Goal: Information Seeking & Learning: Learn about a topic

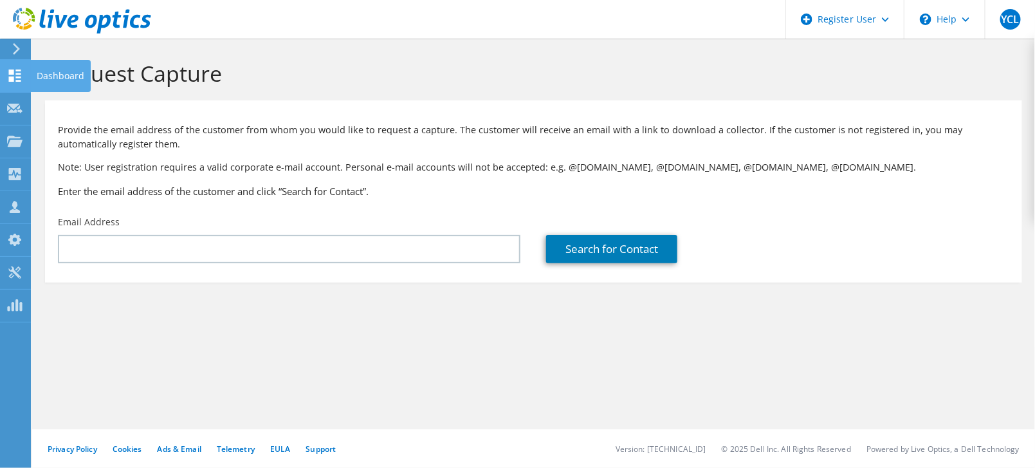
click at [67, 66] on div "Dashboard" at bounding box center [60, 76] width 60 height 32
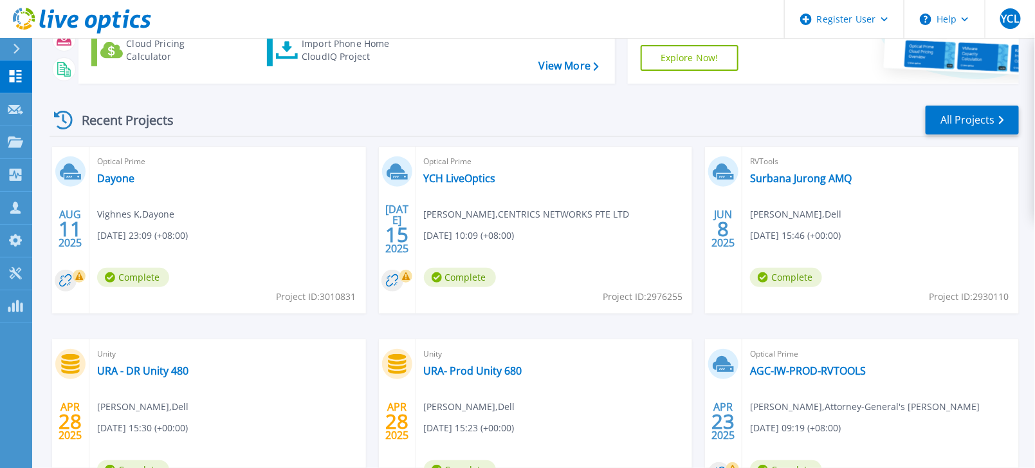
scroll to position [143, 0]
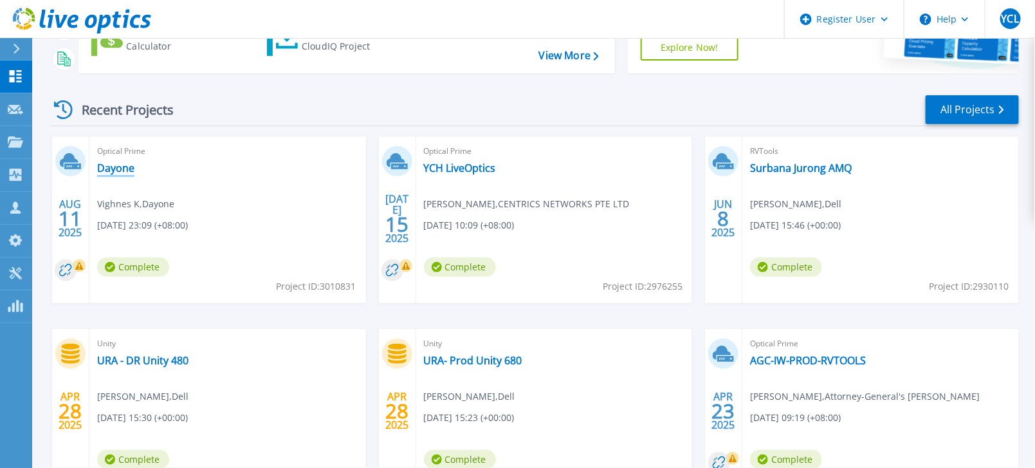
click at [109, 163] on link "Dayone" at bounding box center [115, 167] width 37 height 13
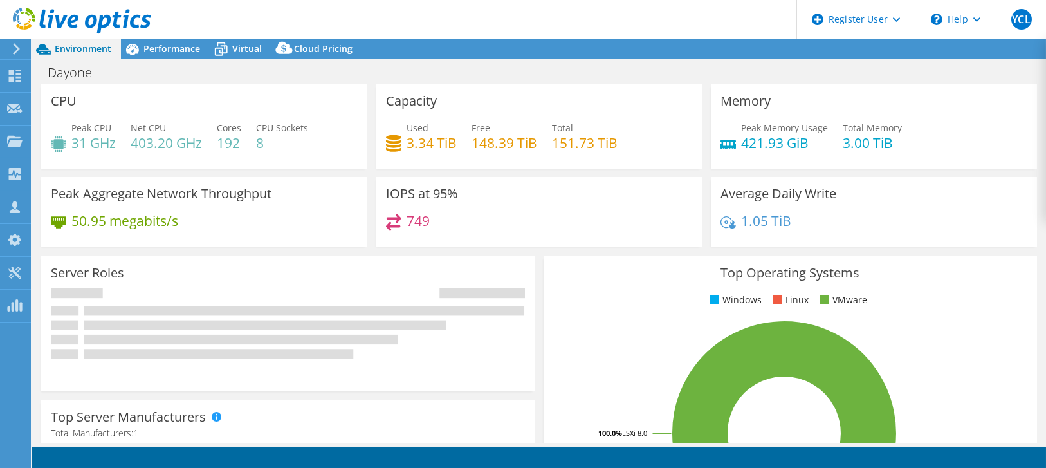
select select "USD"
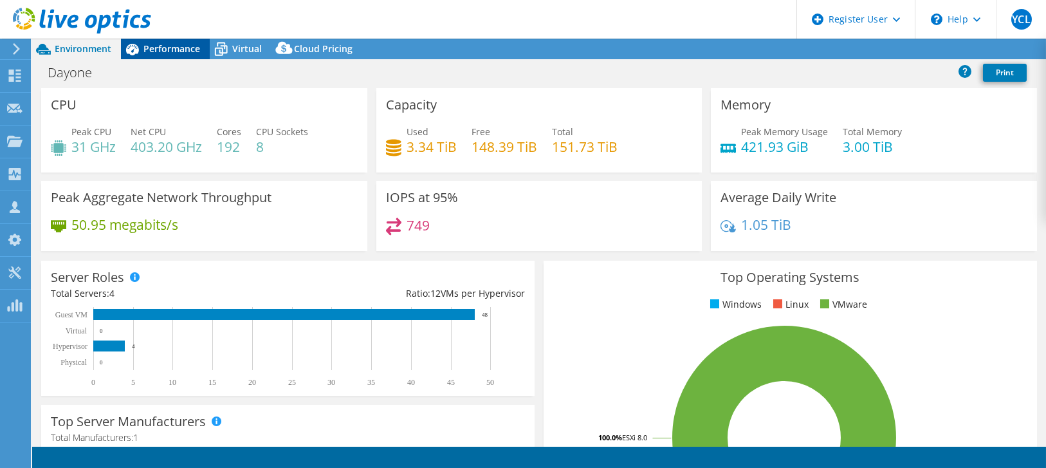
select select "[GEOGRAPHIC_DATA]"
click at [174, 50] on span "Performance" at bounding box center [171, 48] width 57 height 12
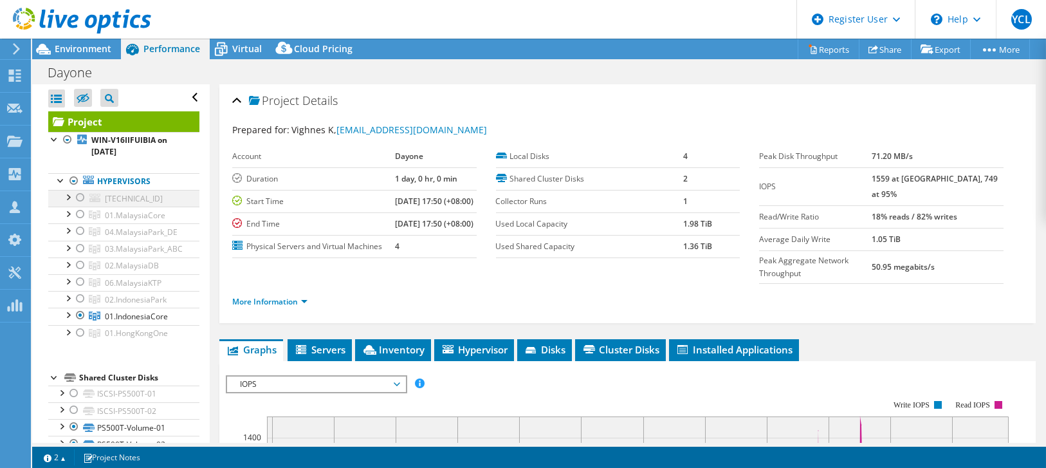
click at [81, 195] on div at bounding box center [80, 197] width 13 height 15
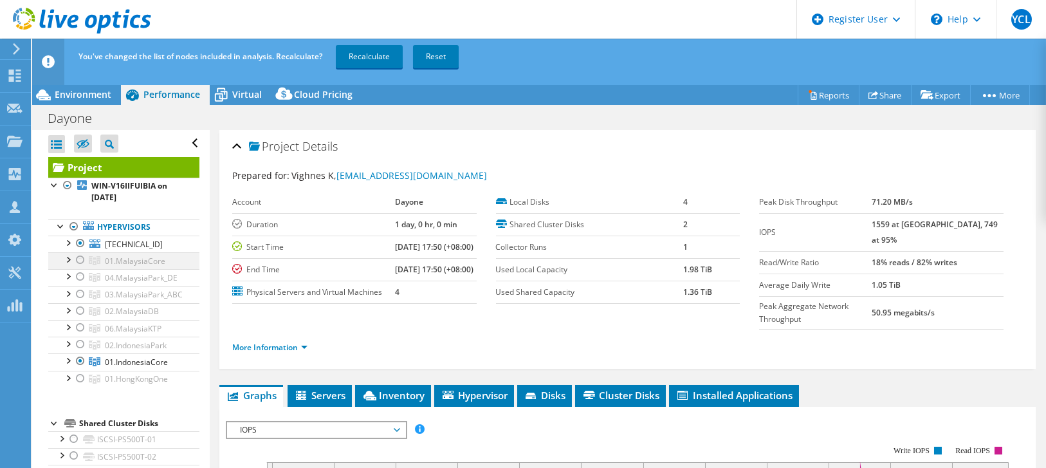
click at [81, 260] on div at bounding box center [80, 259] width 13 height 15
click at [84, 273] on div at bounding box center [80, 276] width 13 height 15
click at [78, 291] on div at bounding box center [80, 293] width 13 height 15
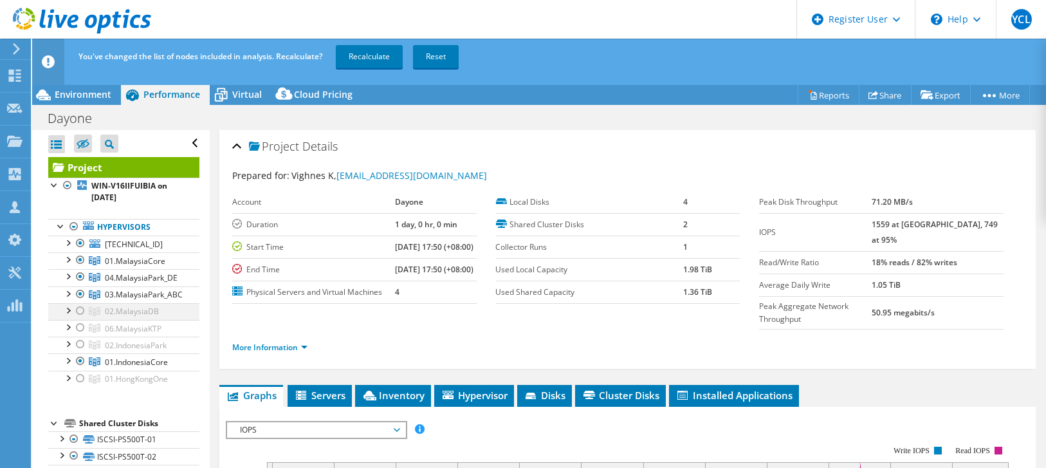
click at [79, 311] on div at bounding box center [80, 310] width 13 height 15
click at [76, 269] on link "06.MalaysiaKTP" at bounding box center [123, 260] width 151 height 17
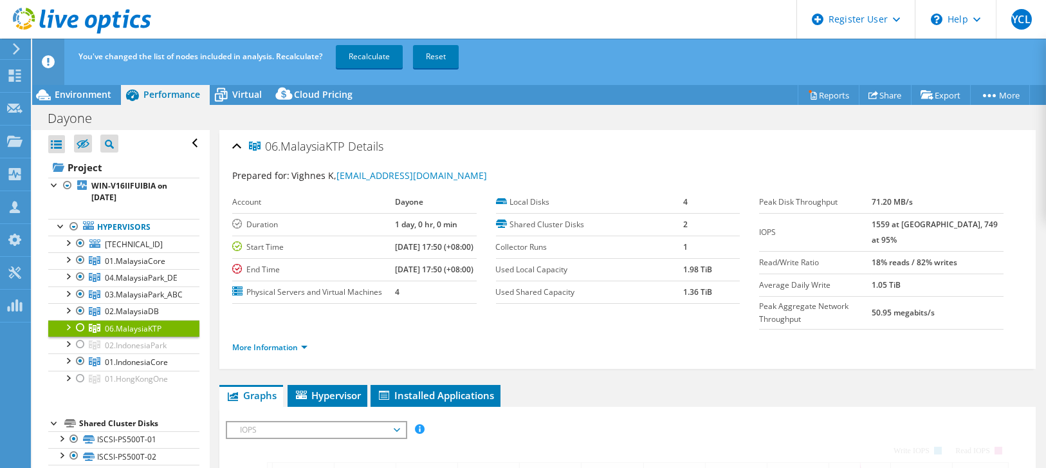
click at [78, 328] on div at bounding box center [80, 327] width 13 height 15
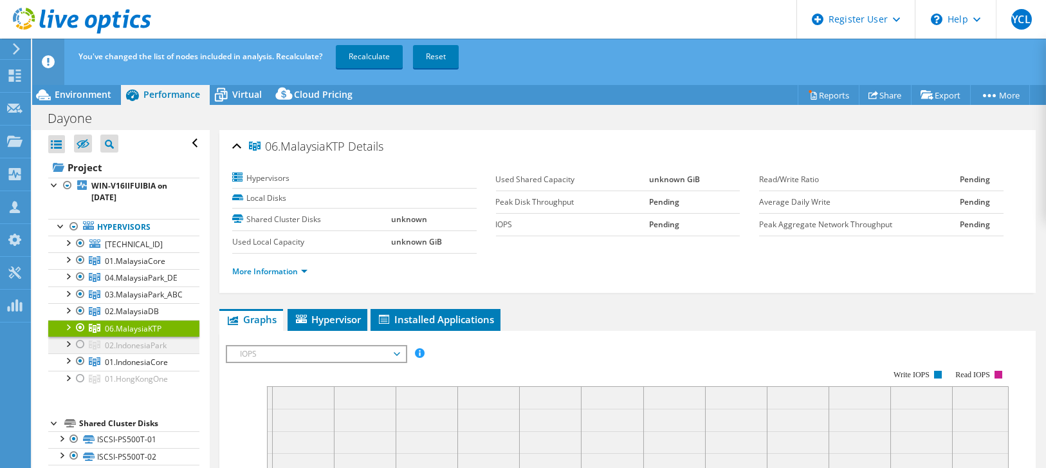
click at [79, 341] on div at bounding box center [80, 343] width 13 height 15
click at [78, 371] on div at bounding box center [80, 378] width 13 height 15
click at [375, 56] on link "Recalculate" at bounding box center [369, 56] width 67 height 23
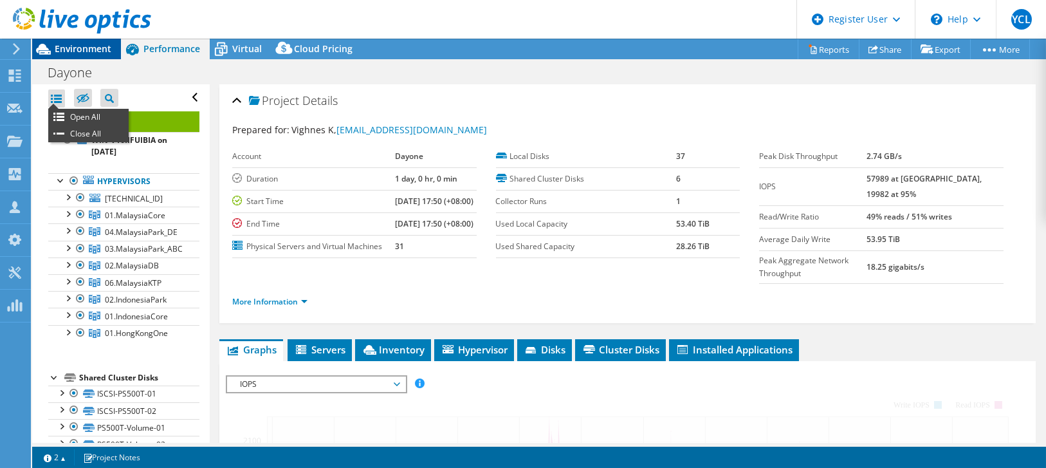
click at [88, 52] on span "Environment" at bounding box center [83, 48] width 57 height 12
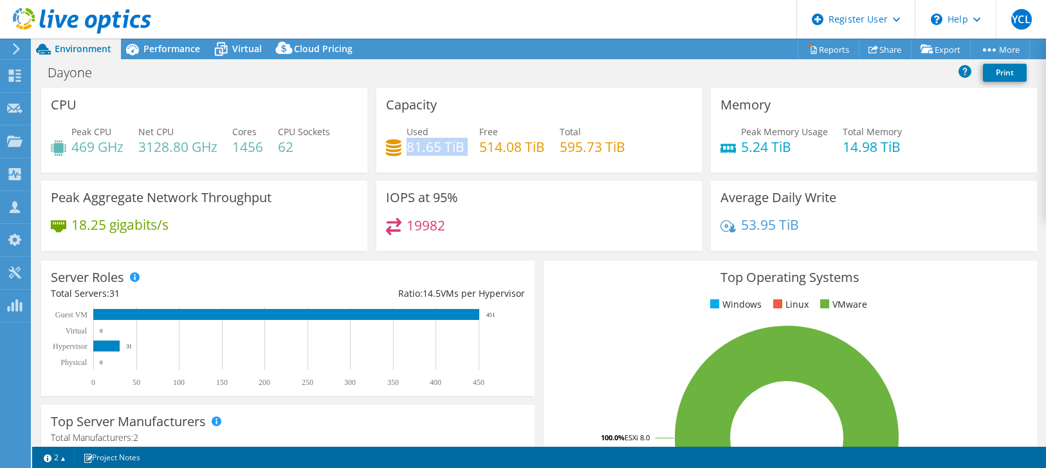
drag, startPoint x: 403, startPoint y: 147, endPoint x: 468, endPoint y: 140, distance: 65.9
click at [468, 140] on div "Used 81.65 TiB Free 514.08 TiB Total 595.73 TiB" at bounding box center [539, 146] width 307 height 42
click at [466, 138] on div "Used 81.65 TiB Free 514.08 TiB Total 595.73 TiB" at bounding box center [539, 146] width 307 height 42
click at [466, 141] on div "Used 81.65 TiB Free 514.08 TiB Total 595.73 TiB" at bounding box center [539, 146] width 307 height 42
drag, startPoint x: 466, startPoint y: 141, endPoint x: 396, endPoint y: 154, distance: 71.4
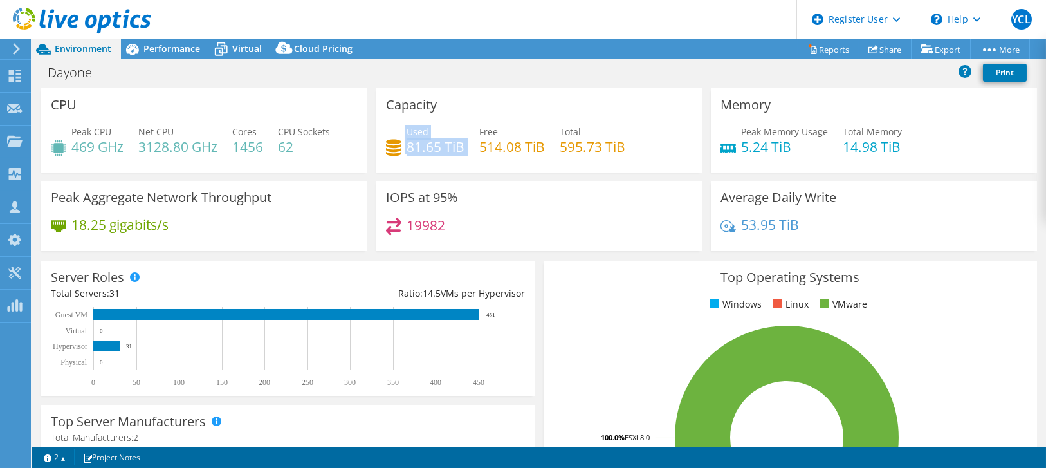
click at [396, 154] on div "Used 81.65 TiB Free 514.08 TiB Total 595.73 TiB" at bounding box center [539, 146] width 307 height 42
click at [477, 161] on div "Used 81.65 TiB Free 514.08 TiB Total 595.73 TiB" at bounding box center [539, 146] width 307 height 42
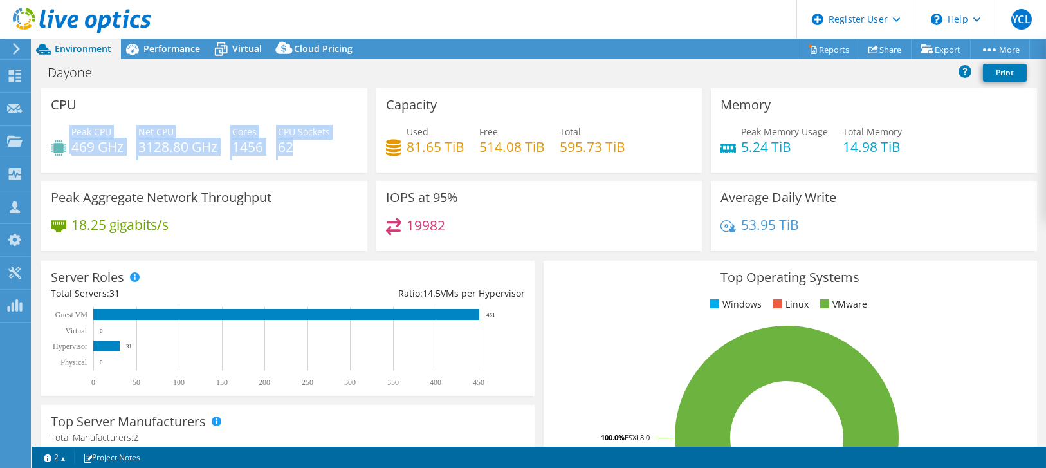
drag, startPoint x: 70, startPoint y: 143, endPoint x: 347, endPoint y: 153, distance: 276.8
click at [347, 153] on div "Peak CPU 469 GHz Net CPU 3128.80 GHz Cores 1456 CPU Sockets 62" at bounding box center [204, 146] width 307 height 42
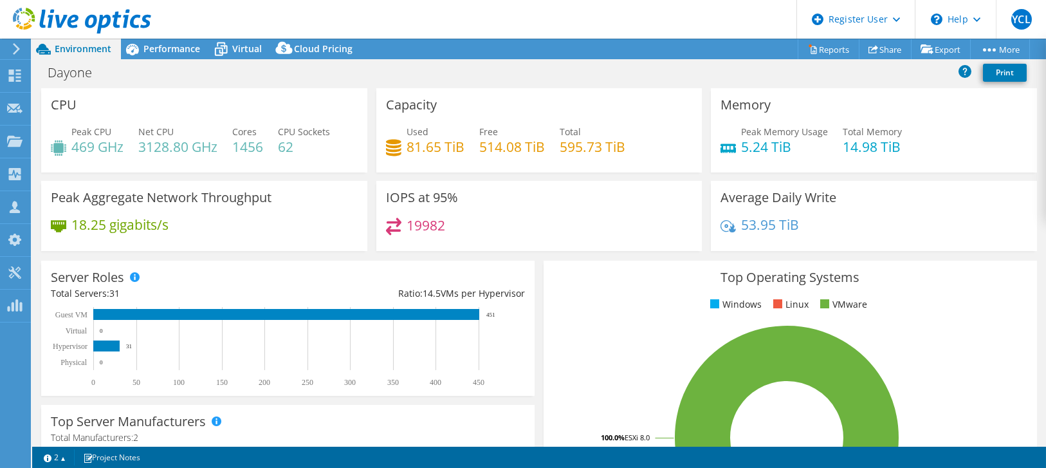
click at [569, 212] on div "IOPS at 95% 19982" at bounding box center [539, 216] width 326 height 70
drag, startPoint x: 734, startPoint y: 145, endPoint x: 795, endPoint y: 150, distance: 60.6
click at [795, 150] on h4 "5.24 TiB" at bounding box center [784, 147] width 87 height 14
click at [172, 50] on span "Performance" at bounding box center [171, 48] width 57 height 12
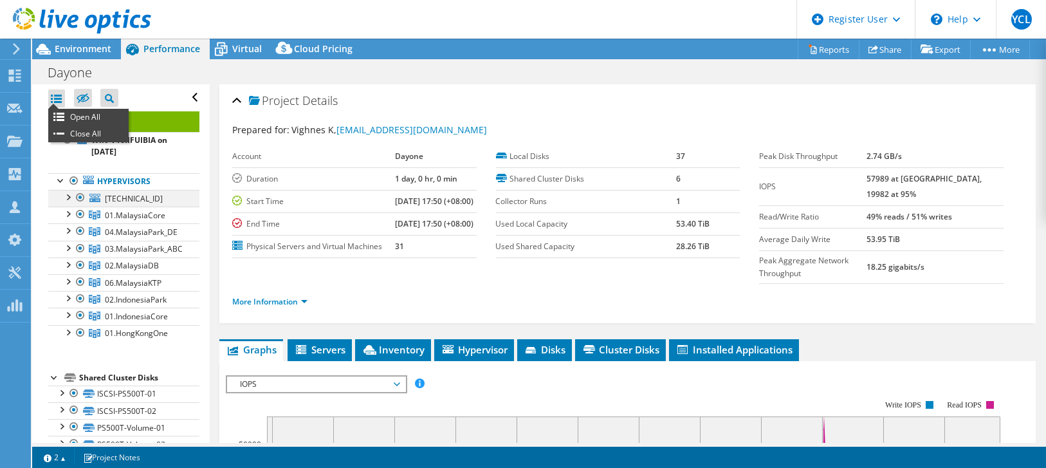
click at [76, 191] on div at bounding box center [80, 197] width 13 height 15
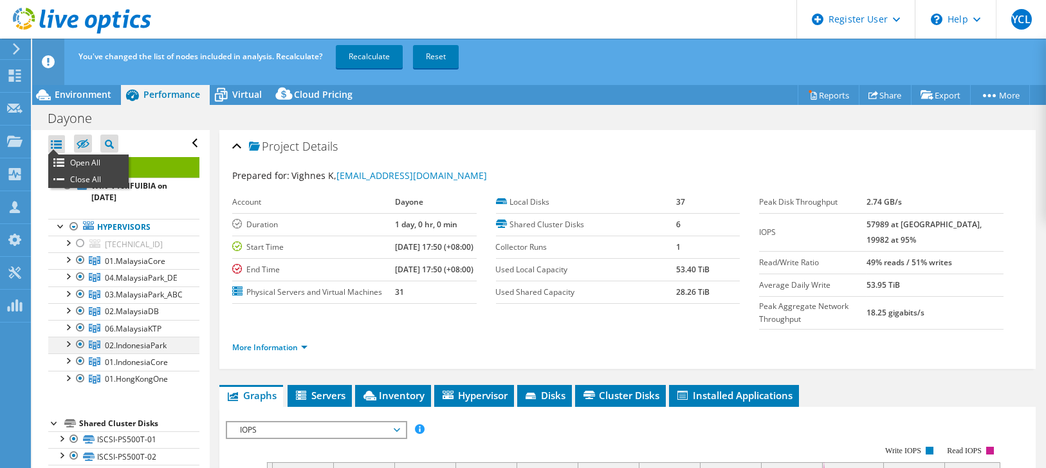
click at [86, 340] on div at bounding box center [80, 343] width 13 height 15
click at [82, 356] on div at bounding box center [80, 360] width 13 height 15
click at [81, 371] on div at bounding box center [80, 378] width 13 height 15
click at [369, 53] on link "Recalculate" at bounding box center [369, 56] width 67 height 23
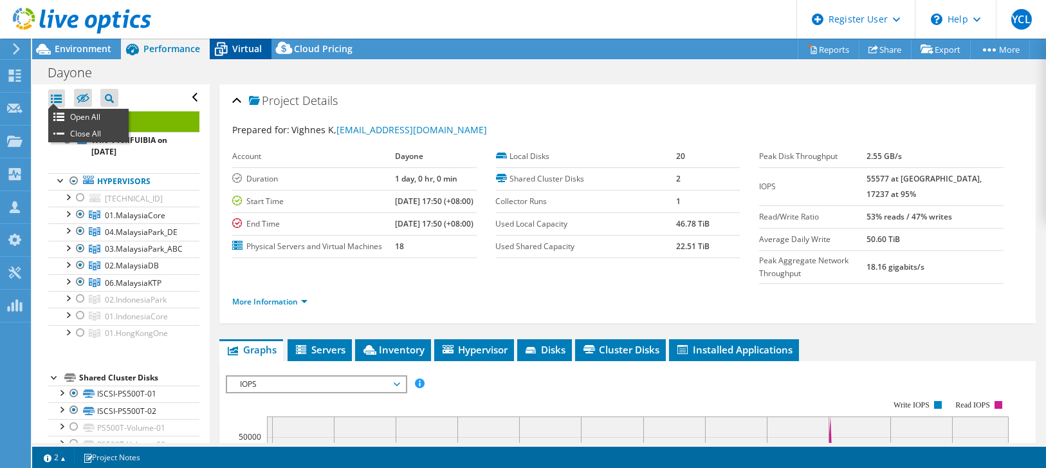
click at [237, 50] on span "Virtual" at bounding box center [247, 48] width 30 height 12
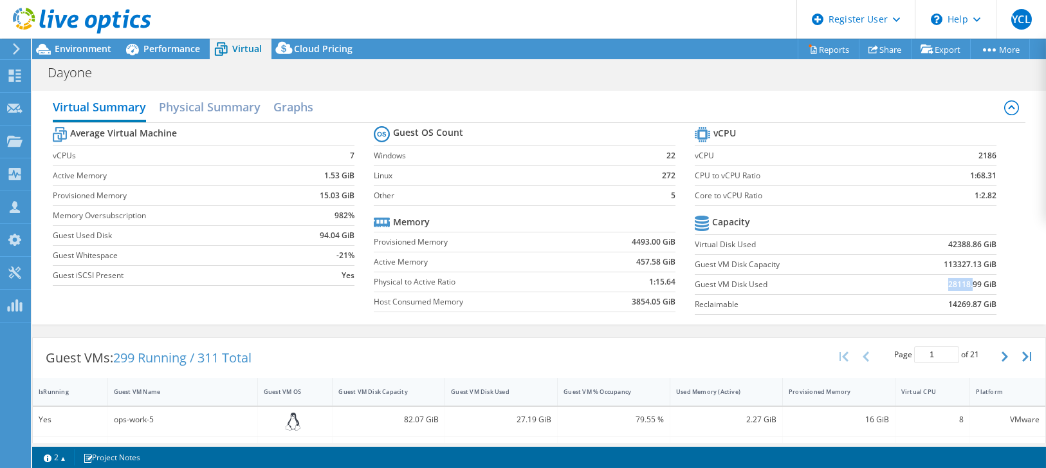
drag, startPoint x: 939, startPoint y: 282, endPoint x: 963, endPoint y: 281, distance: 23.2
click at [963, 281] on b "28118.99 GiB" at bounding box center [972, 284] width 48 height 13
click at [789, 259] on label "Guest VM Disk Capacity" at bounding box center [790, 264] width 191 height 13
drag, startPoint x: 692, startPoint y: 266, endPoint x: 981, endPoint y: 262, distance: 289.6
click at [981, 262] on tr "Guest VM Disk Capacity 113327.13 GiB" at bounding box center [846, 264] width 302 height 20
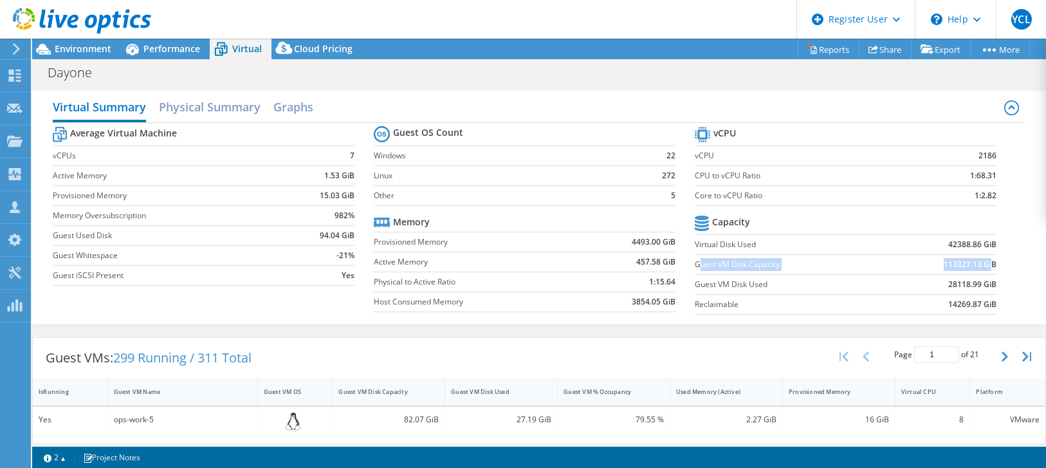
click at [845, 258] on label "Guest VM Disk Capacity" at bounding box center [790, 264] width 191 height 13
drag, startPoint x: 688, startPoint y: 263, endPoint x: 775, endPoint y: 266, distance: 86.3
click at [775, 266] on label "Guest VM Disk Capacity" at bounding box center [790, 264] width 191 height 13
click at [792, 317] on section "vCPU vCPU 2186 CPU to vCPU Ratio 1:68.31 Core to vCPU Ratio 1:2.82 Capacity Vir…" at bounding box center [855, 223] width 321 height 198
click at [83, 44] on span "Environment" at bounding box center [83, 48] width 57 height 12
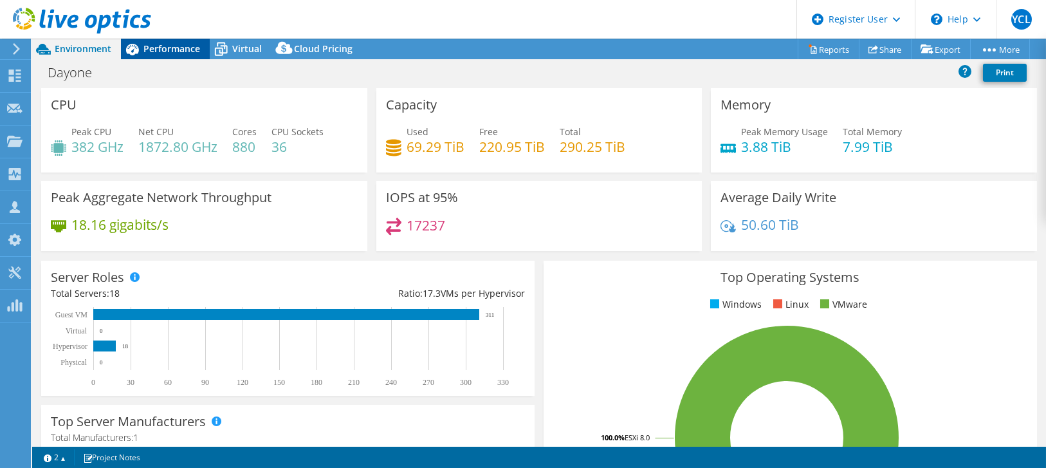
click at [183, 44] on span "Performance" at bounding box center [171, 48] width 57 height 12
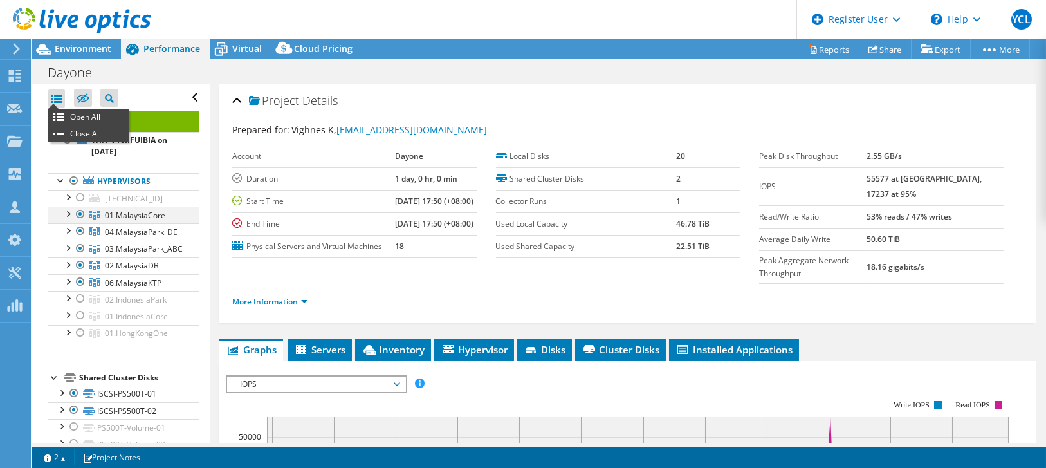
click at [69, 212] on div at bounding box center [67, 213] width 13 height 13
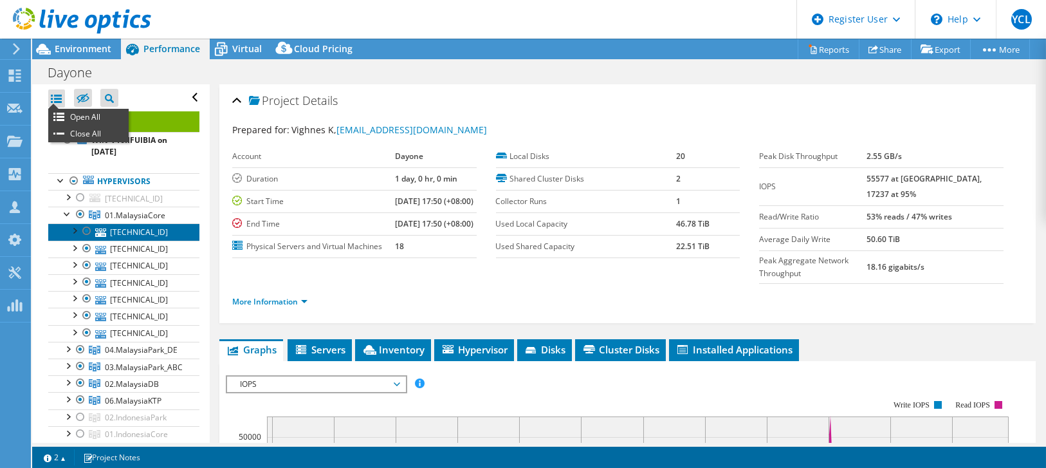
click at [123, 235] on link "[TECHNICAL_ID]" at bounding box center [123, 231] width 151 height 17
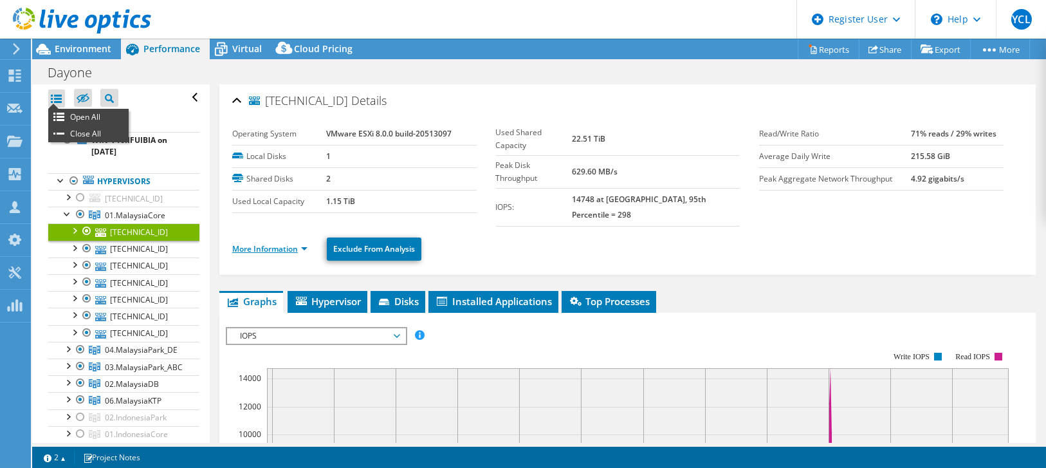
click at [302, 243] on link "More Information" at bounding box center [269, 248] width 75 height 11
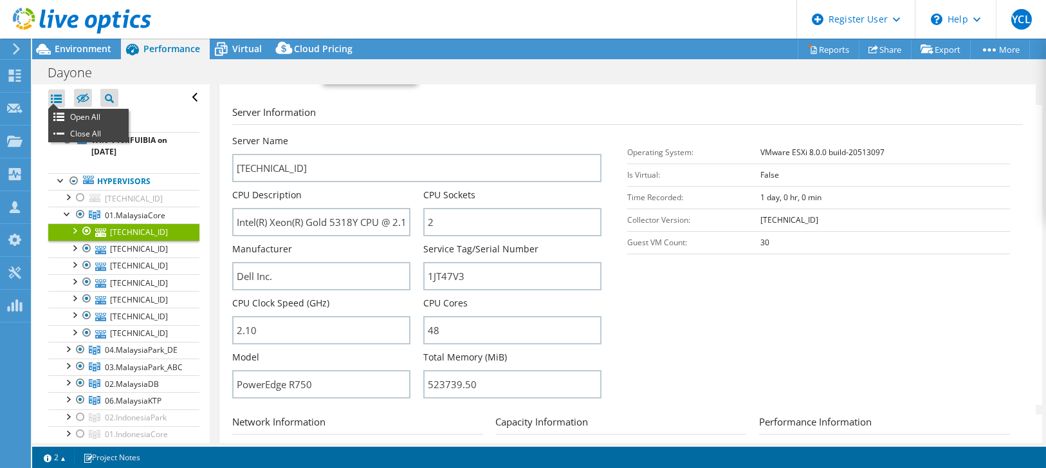
scroll to position [214, 0]
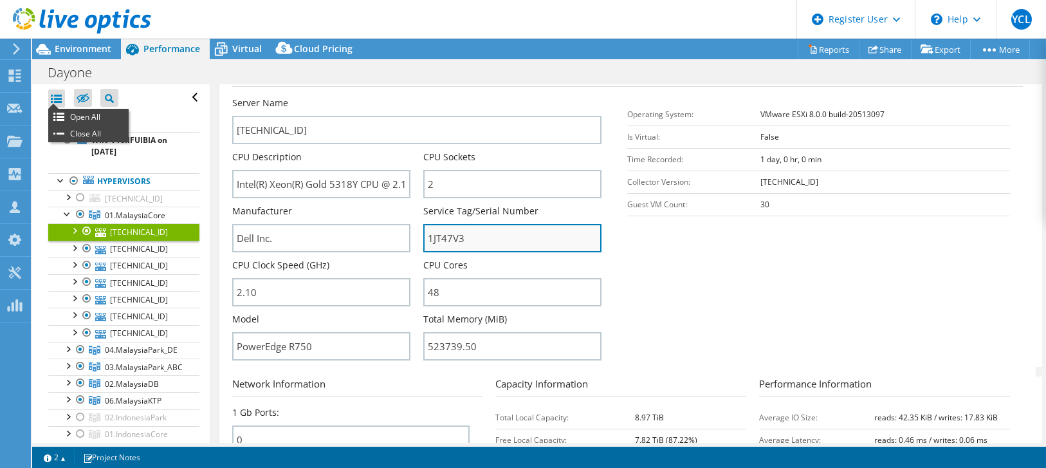
click at [447, 224] on input "1JT47V3" at bounding box center [512, 238] width 178 height 28
drag, startPoint x: 486, startPoint y: 232, endPoint x: 335, endPoint y: 222, distance: 151.5
click at [335, 97] on div "Server Name [TECHNICAL_ID] CPU Description Intel(R) Xeon(R) Gold 5318Y CPU @ 2.…" at bounding box center [423, 97] width 383 height 0
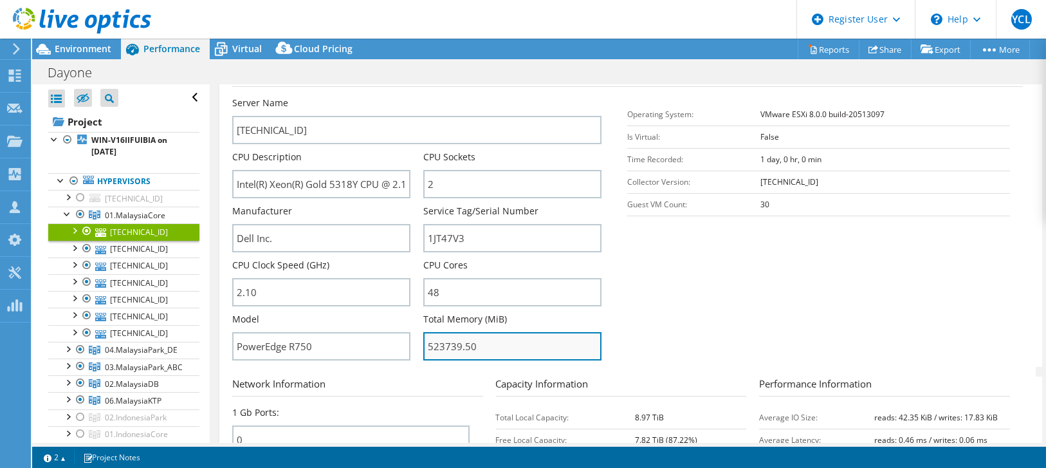
click at [533, 344] on input "523739.50" at bounding box center [512, 346] width 178 height 28
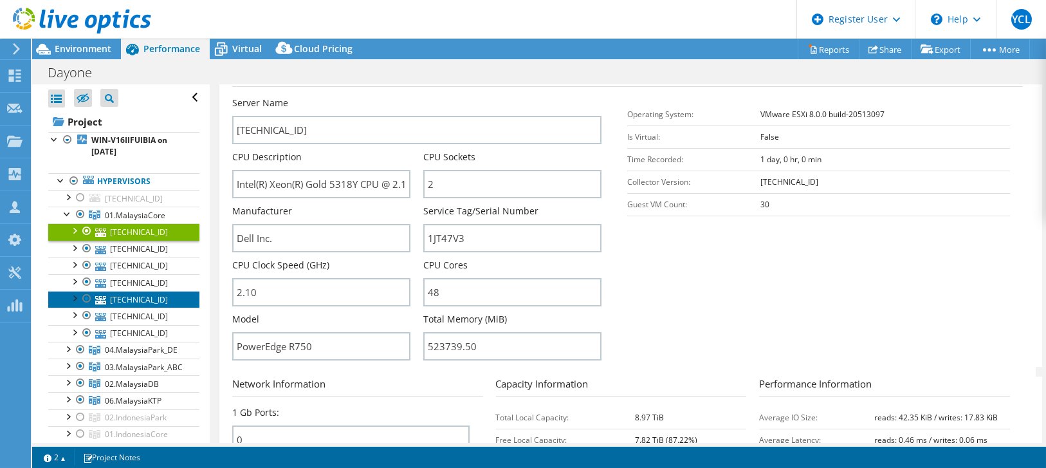
click at [170, 298] on link "[TECHNICAL_ID]" at bounding box center [123, 299] width 151 height 17
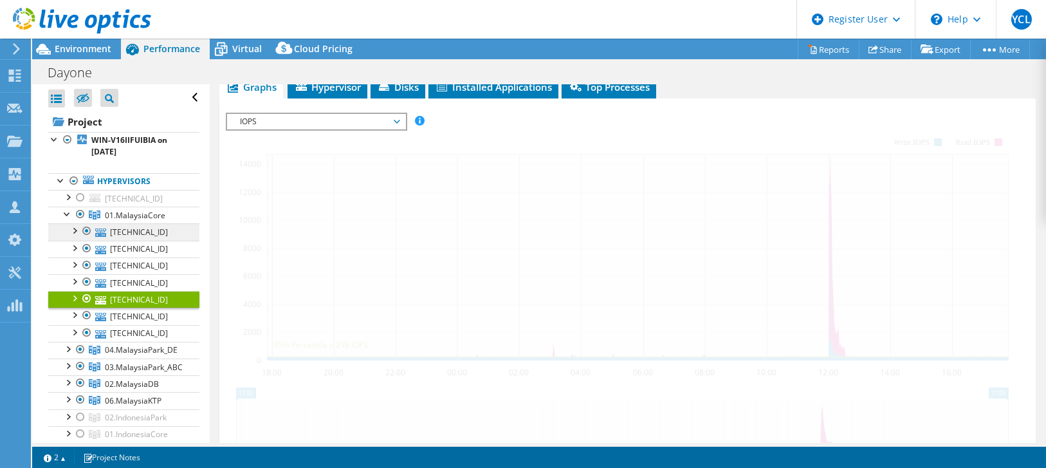
scroll to position [194, 0]
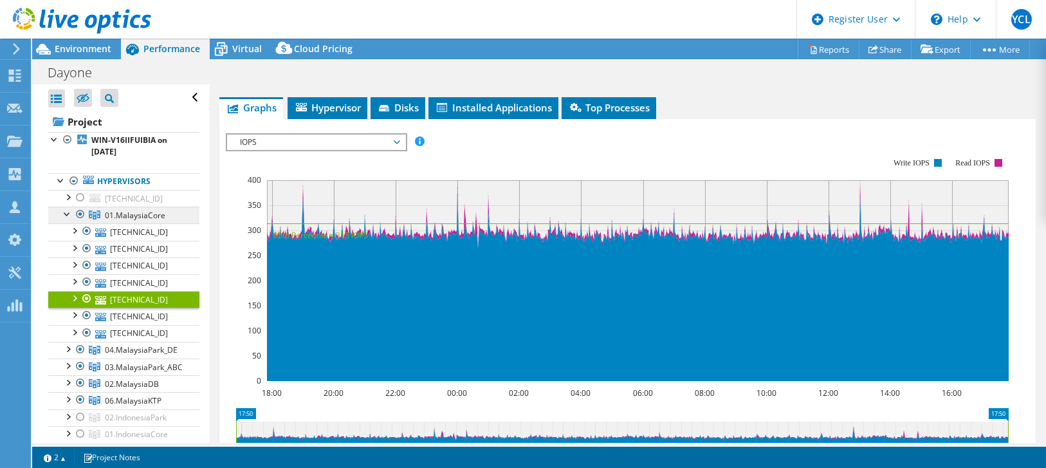
click at [134, 212] on span "01.MalaysiaCore" at bounding box center [135, 215] width 60 height 11
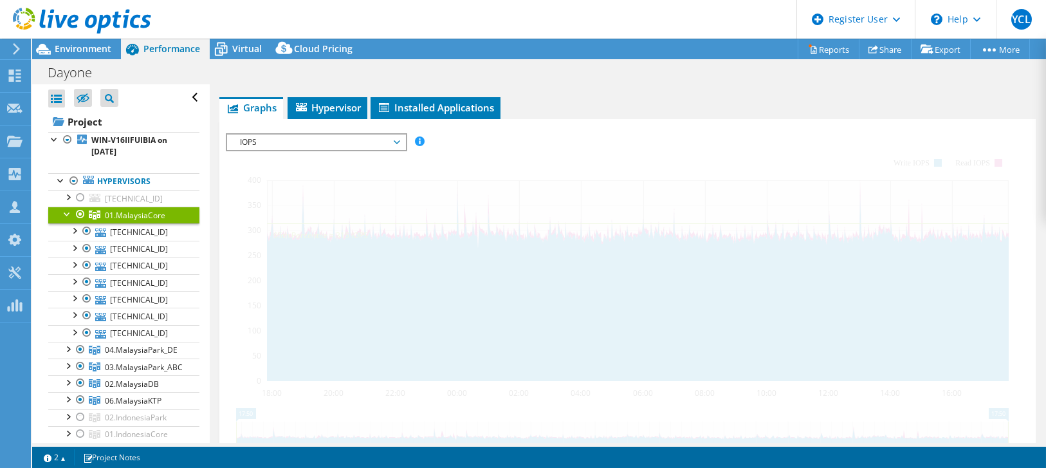
scroll to position [185, 0]
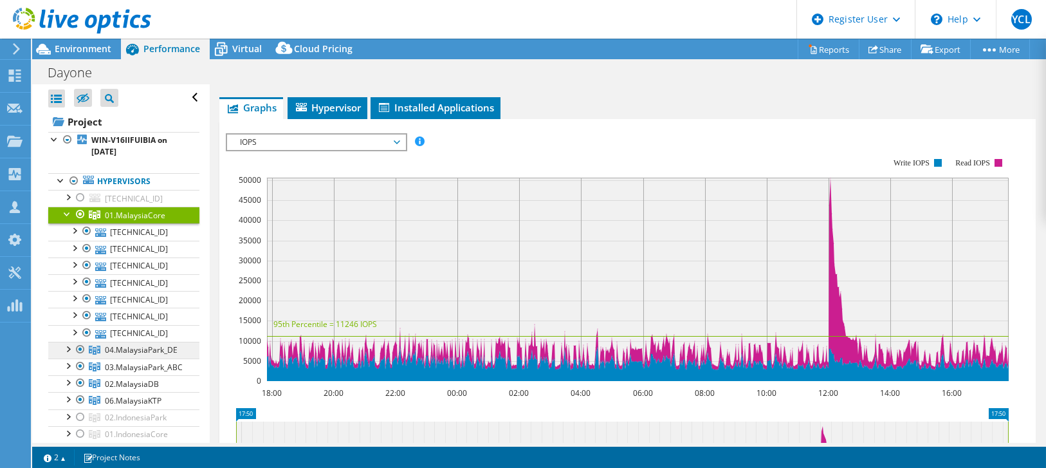
click at [132, 221] on span "04.MalaysiaPark_DE" at bounding box center [135, 215] width 60 height 11
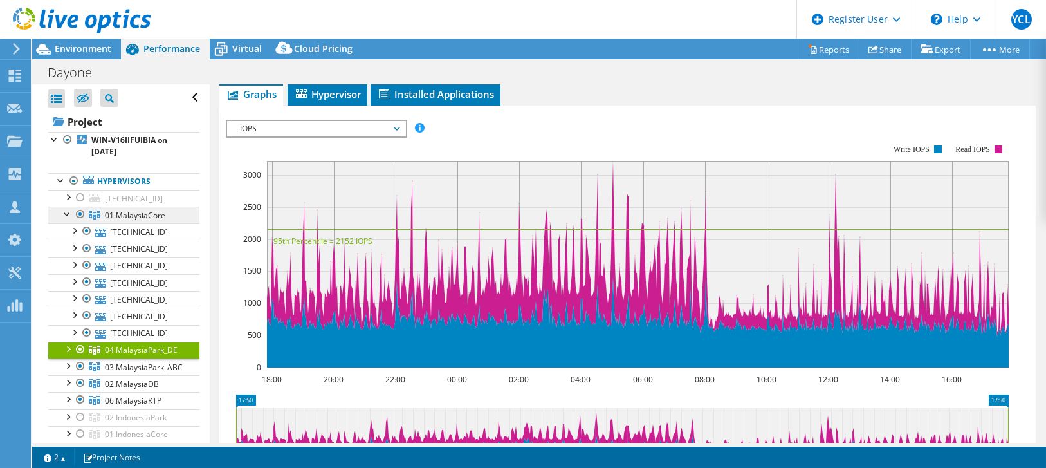
click at [133, 216] on span "01.MalaysiaCore" at bounding box center [135, 215] width 60 height 11
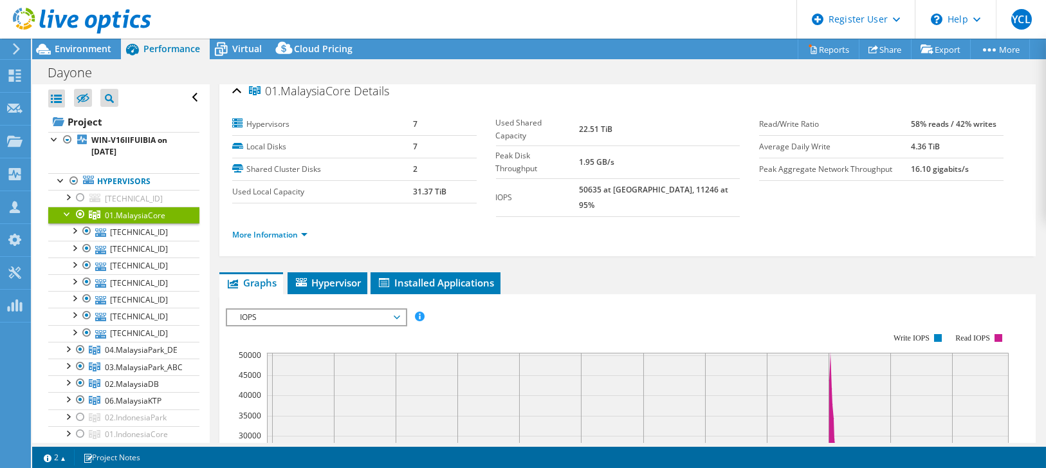
scroll to position [0, 0]
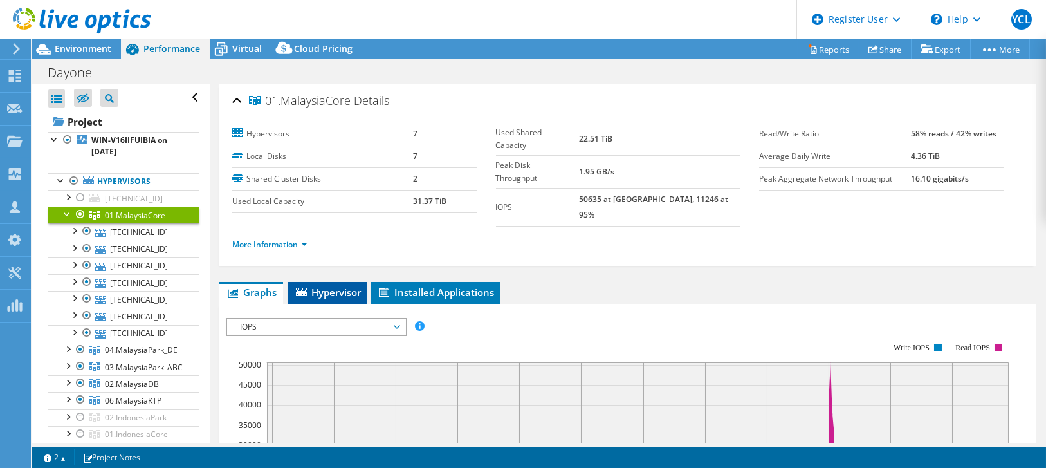
click at [323, 286] on span "Hypervisor" at bounding box center [327, 292] width 67 height 13
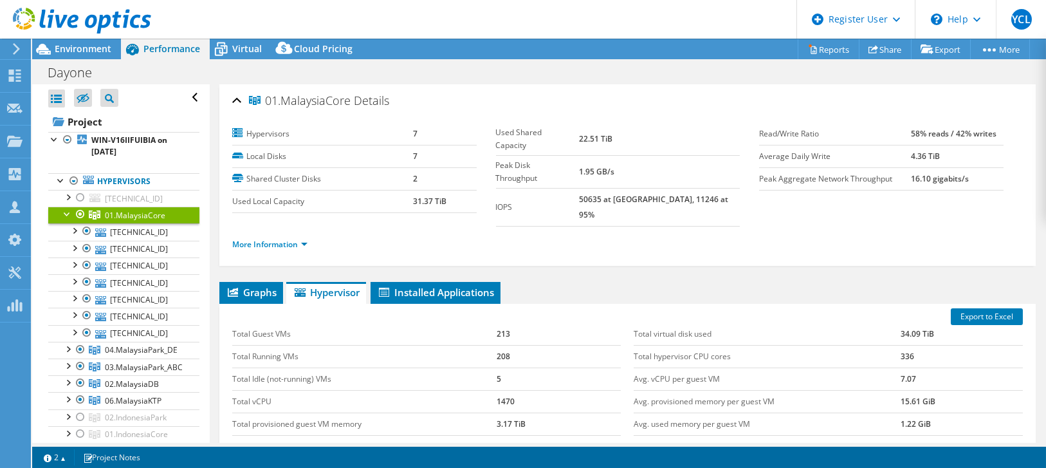
click at [288, 200] on label "Used Local Capacity" at bounding box center [322, 201] width 181 height 13
click at [66, 208] on div at bounding box center [67, 213] width 13 height 13
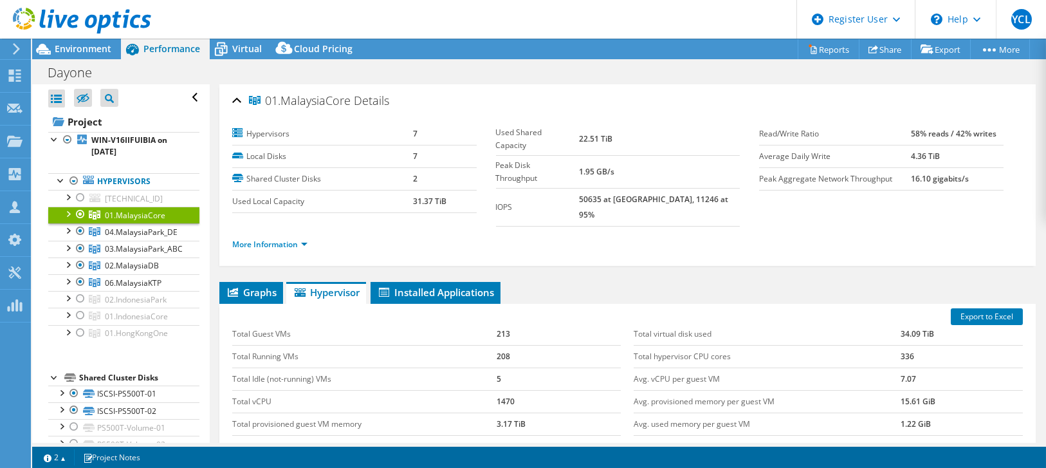
scroll to position [71, 0]
